Goal: Task Accomplishment & Management: Use online tool/utility

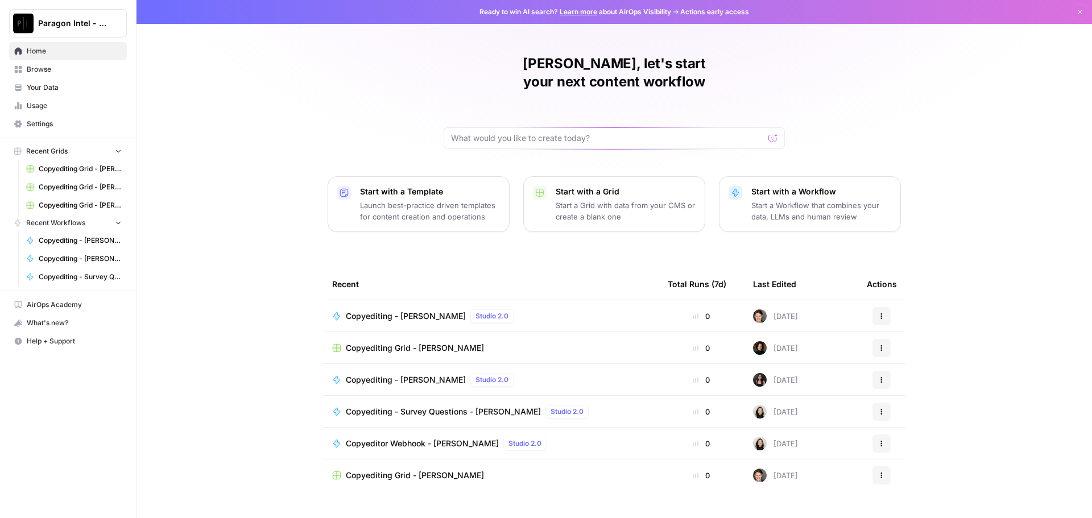
click at [56, 64] on link "Browse" at bounding box center [68, 69] width 118 height 18
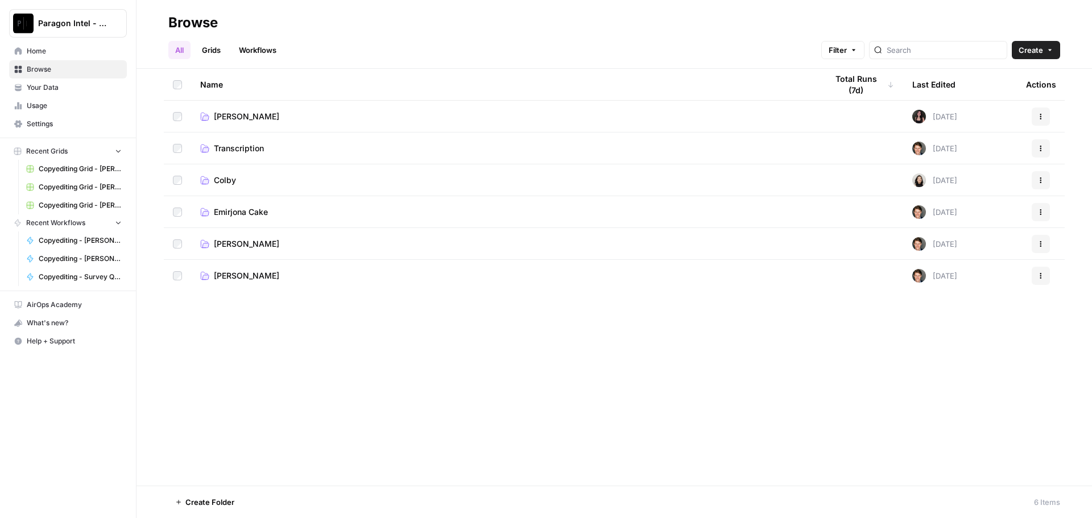
click at [237, 242] on span "[PERSON_NAME]" at bounding box center [246, 243] width 65 height 11
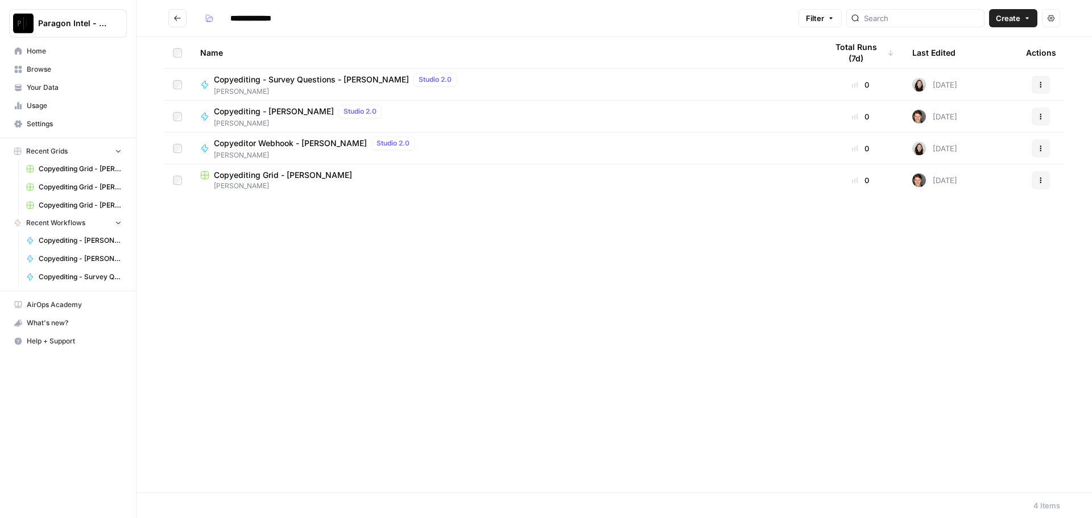
click at [256, 111] on span "Copyediting - [PERSON_NAME]" at bounding box center [274, 111] width 120 height 11
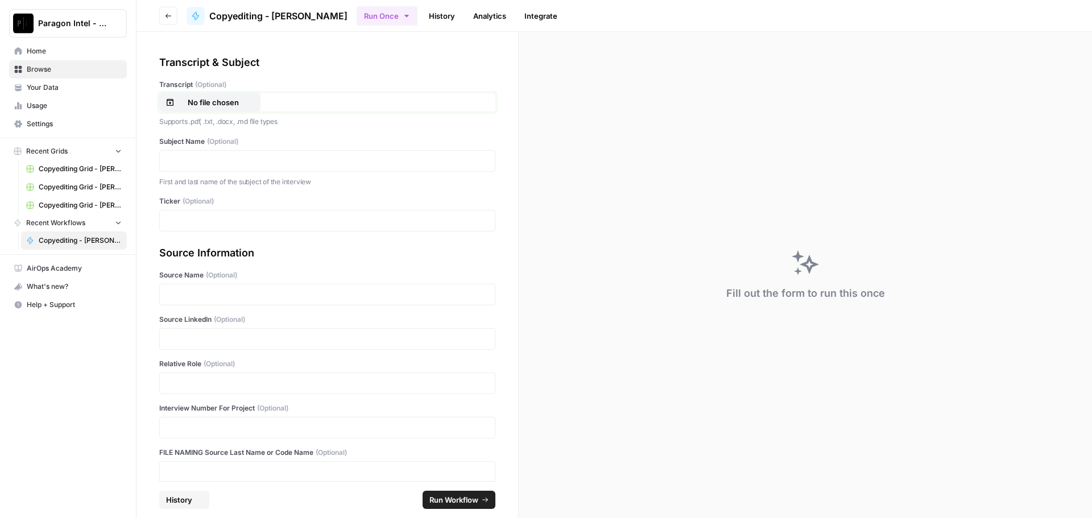
click at [242, 111] on button "No file chosen" at bounding box center [209, 102] width 101 height 18
click at [193, 177] on p "First and last name of the subject of the interview" at bounding box center [327, 181] width 336 height 11
click at [192, 160] on p at bounding box center [327, 160] width 321 height 11
click at [197, 292] on p "**********" at bounding box center [323, 294] width 313 height 11
click at [192, 344] on p at bounding box center [327, 338] width 321 height 11
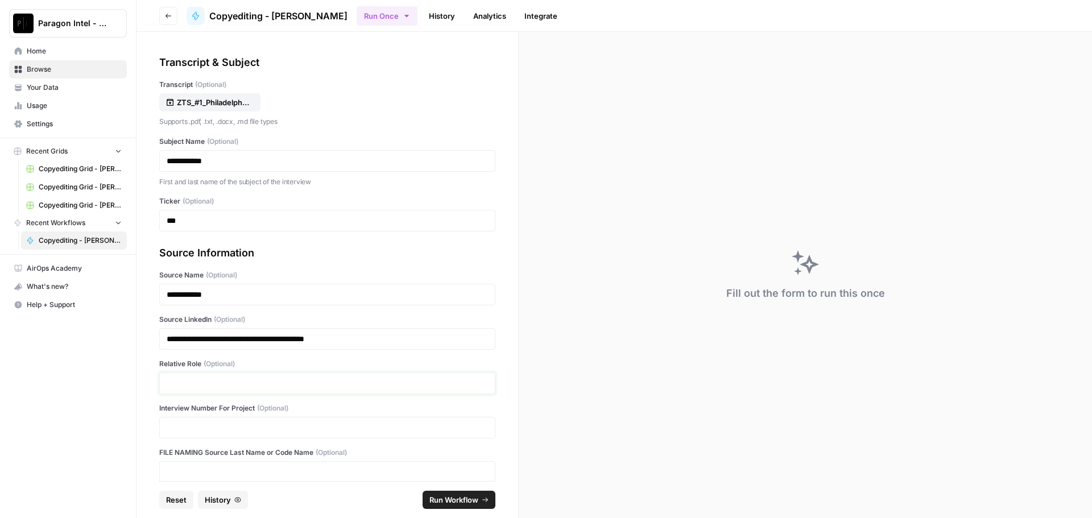
click at [183, 387] on p at bounding box center [327, 383] width 321 height 11
click at [445, 501] on span "Run Workflow" at bounding box center [453, 499] width 49 height 11
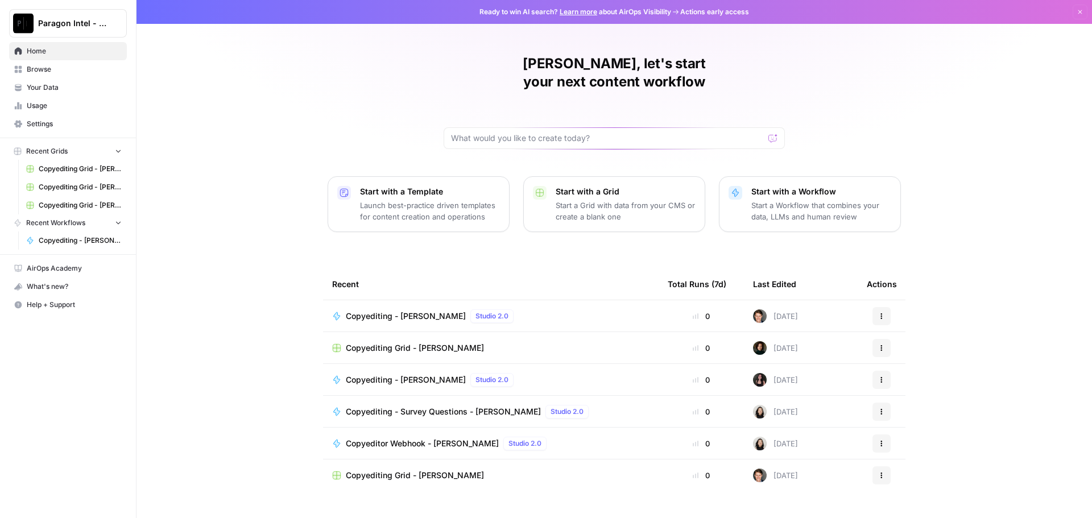
click at [52, 75] on link "Browse" at bounding box center [68, 69] width 118 height 18
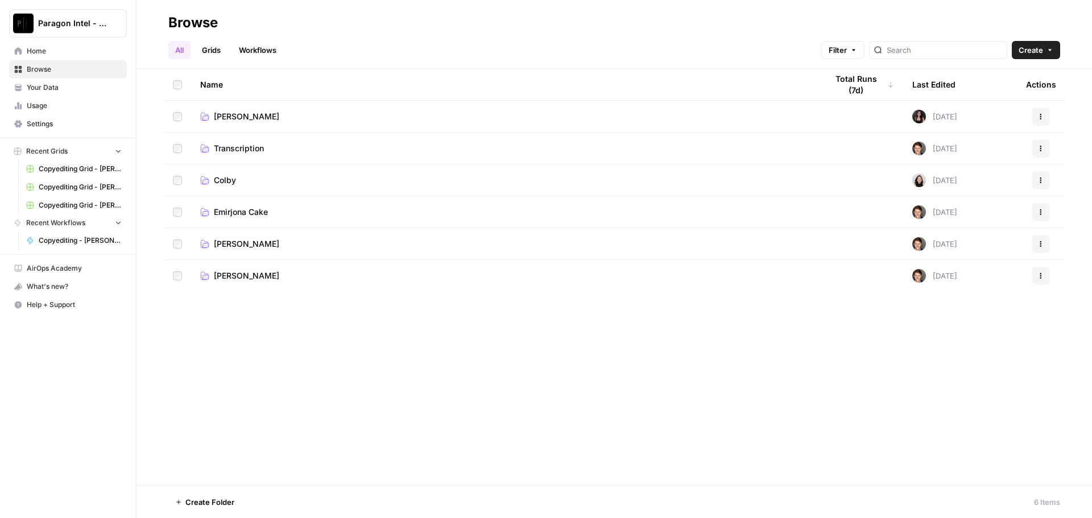
click at [251, 243] on span "[PERSON_NAME]" at bounding box center [246, 243] width 65 height 11
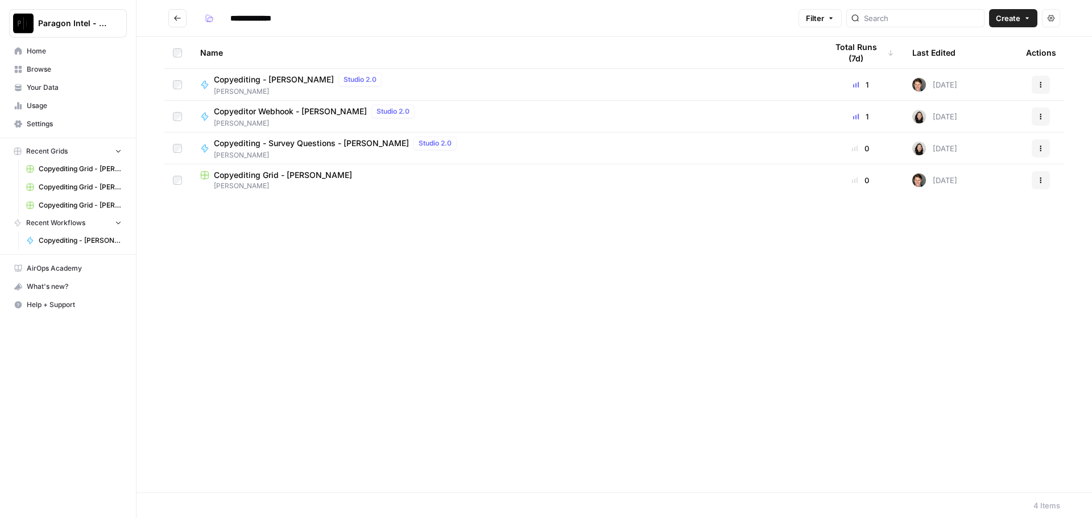
click at [235, 84] on span "Copyediting - [PERSON_NAME]" at bounding box center [274, 79] width 120 height 11
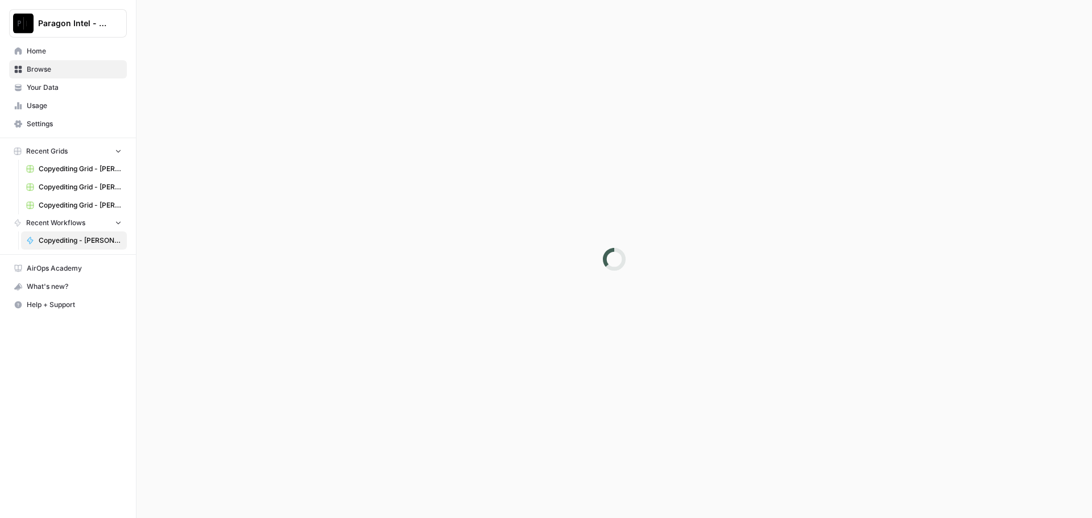
click at [235, 84] on div at bounding box center [615, 259] width 956 height 518
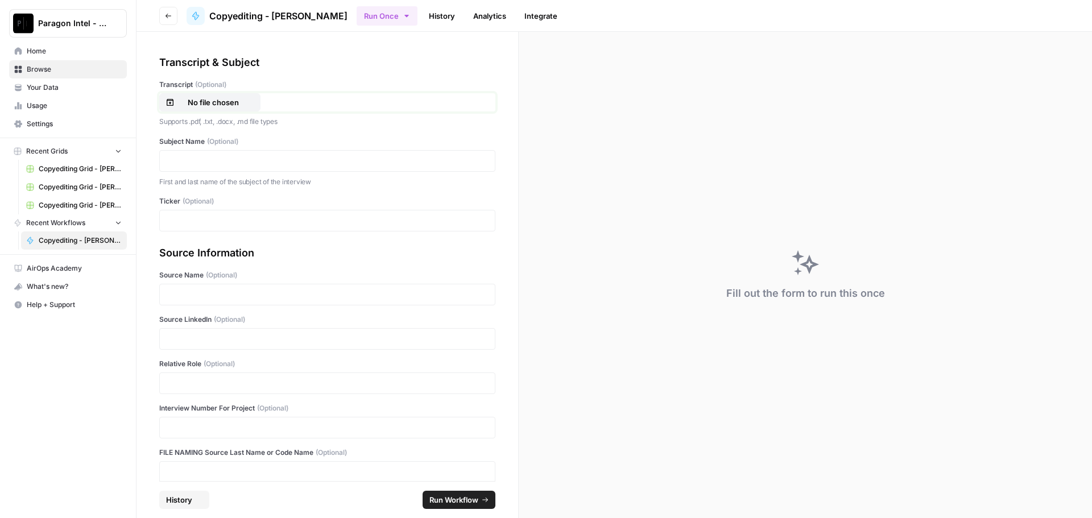
click at [206, 97] on p "No file chosen" at bounding box center [213, 102] width 73 height 11
click at [191, 154] on div at bounding box center [327, 161] width 336 height 22
click at [193, 164] on p at bounding box center [327, 160] width 321 height 11
click at [210, 340] on p at bounding box center [327, 338] width 321 height 11
click at [202, 384] on p at bounding box center [327, 383] width 321 height 11
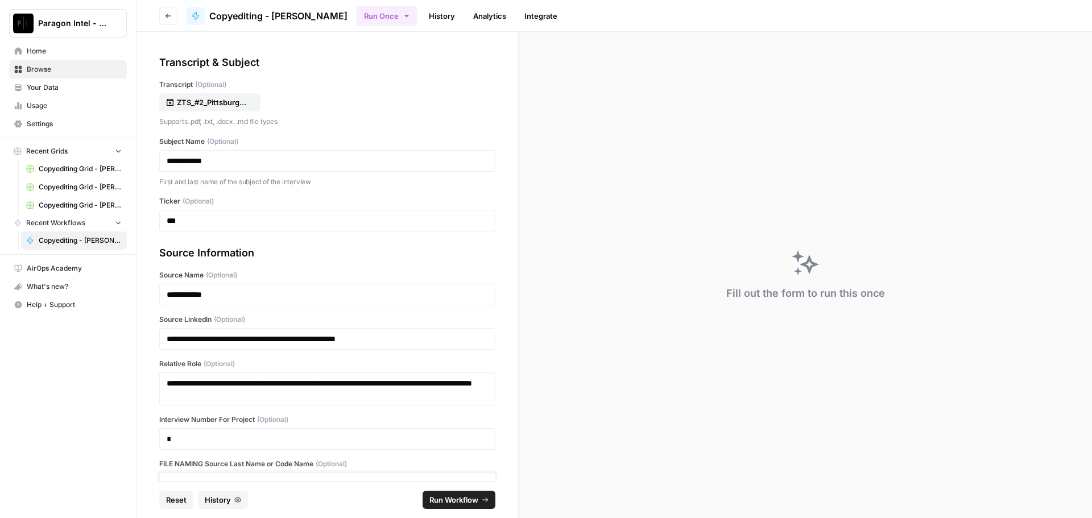
scroll to position [7, 0]
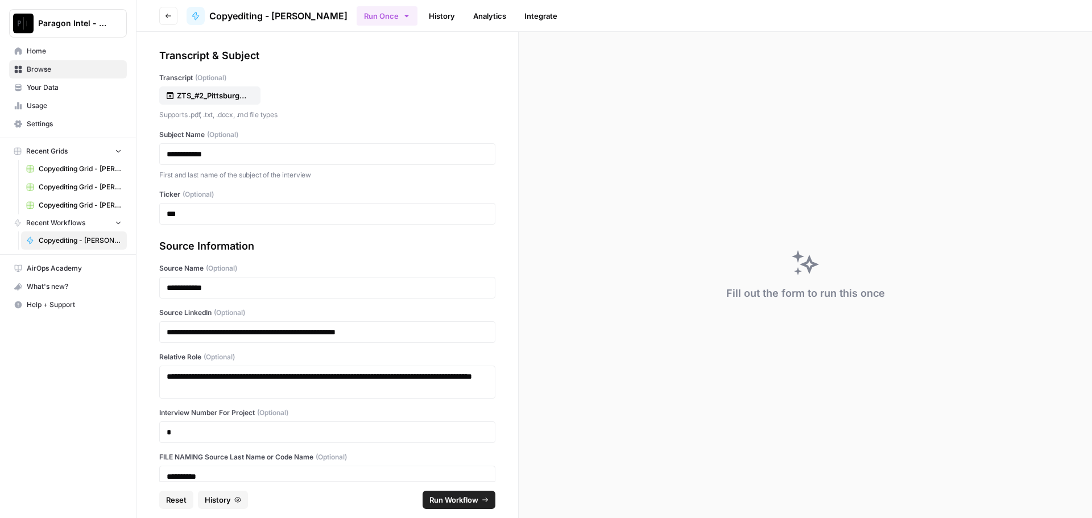
click at [447, 505] on span "Run Workflow" at bounding box center [453, 499] width 49 height 11
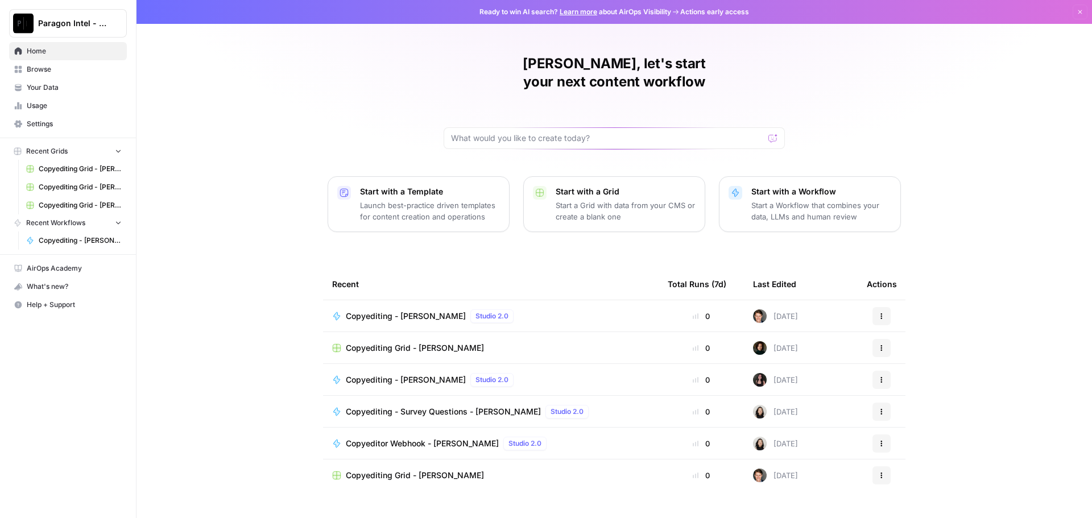
click at [52, 74] on span "Browse" at bounding box center [74, 69] width 95 height 10
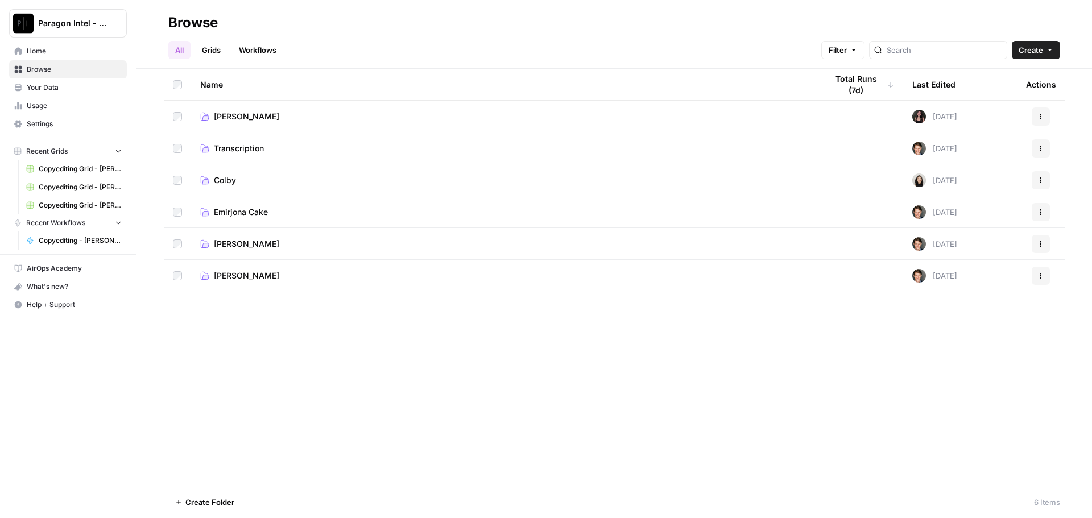
click at [258, 246] on span "[PERSON_NAME]" at bounding box center [246, 243] width 65 height 11
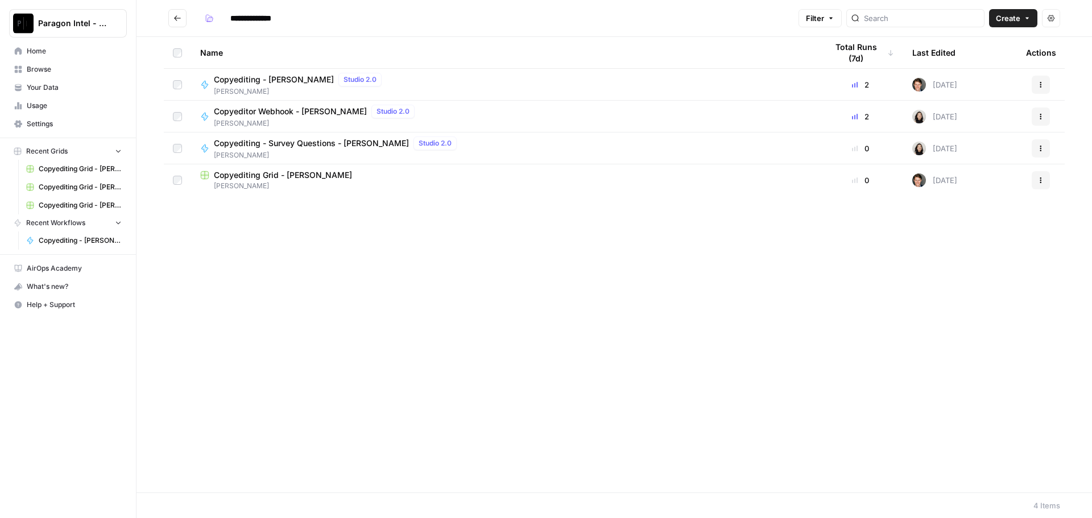
click at [275, 173] on span "Copyediting Grid - [PERSON_NAME]" at bounding box center [283, 175] width 138 height 11
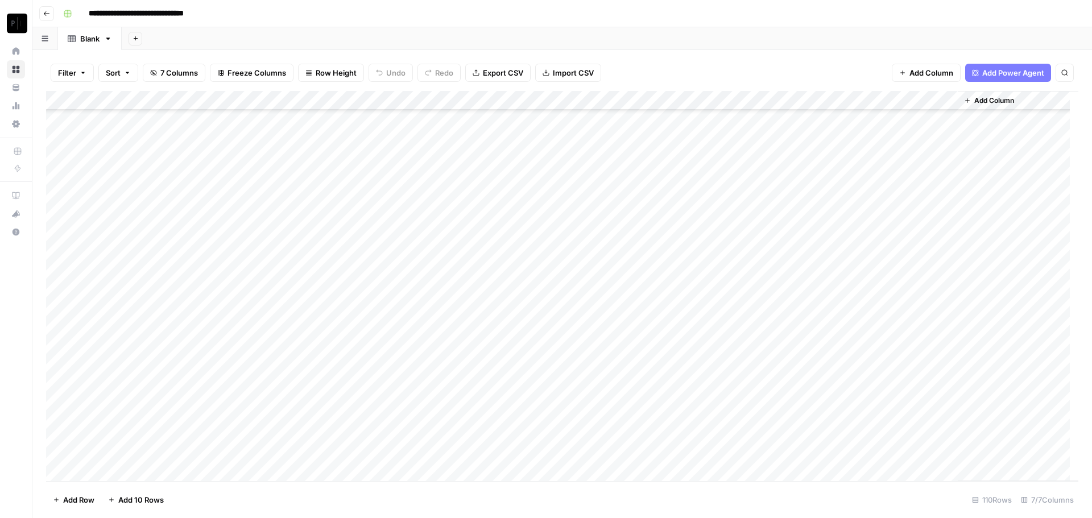
scroll to position [1775, 0]
click at [843, 432] on div "Add Column" at bounding box center [562, 286] width 1032 height 390
click at [845, 453] on div "Add Column" at bounding box center [562, 286] width 1032 height 390
